Goal: Information Seeking & Learning: Learn about a topic

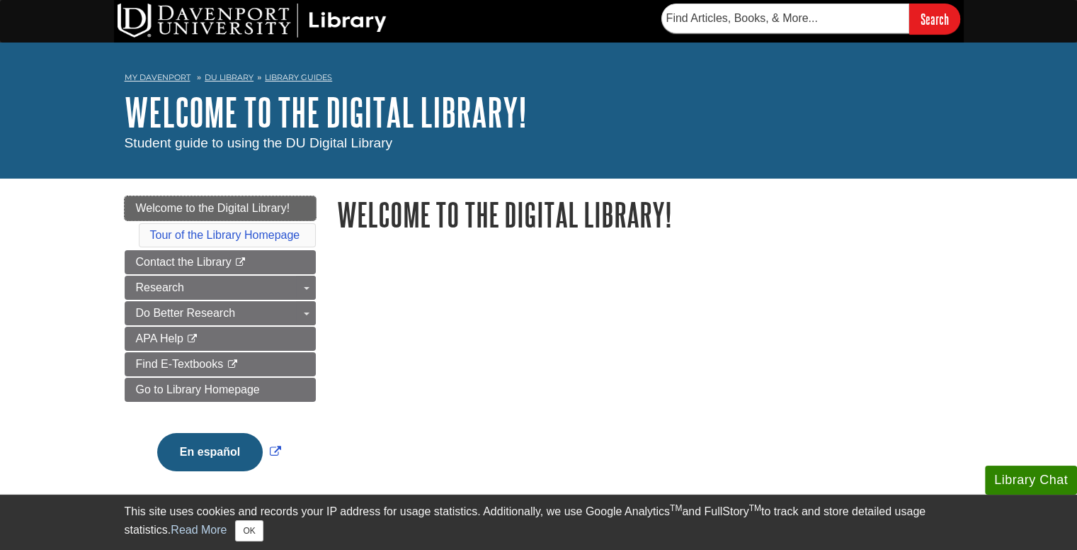
click at [250, 209] on span "Welcome to the Digital Library!" at bounding box center [213, 208] width 154 height 12
click at [772, 23] on input "text" at bounding box center [785, 19] width 248 height 30
click at [741, 26] on input "text" at bounding box center [785, 19] width 248 height 30
click at [739, 18] on input "text" at bounding box center [785, 19] width 248 height 30
type input "union"
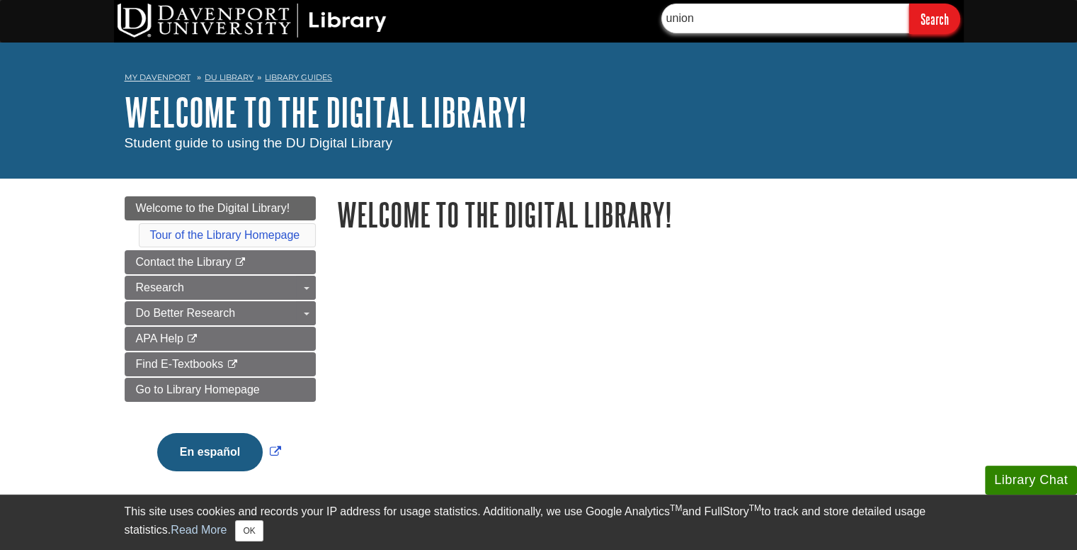
click at [909, 4] on input "Search" at bounding box center [934, 19] width 51 height 30
